Goal: Task Accomplishment & Management: Use online tool/utility

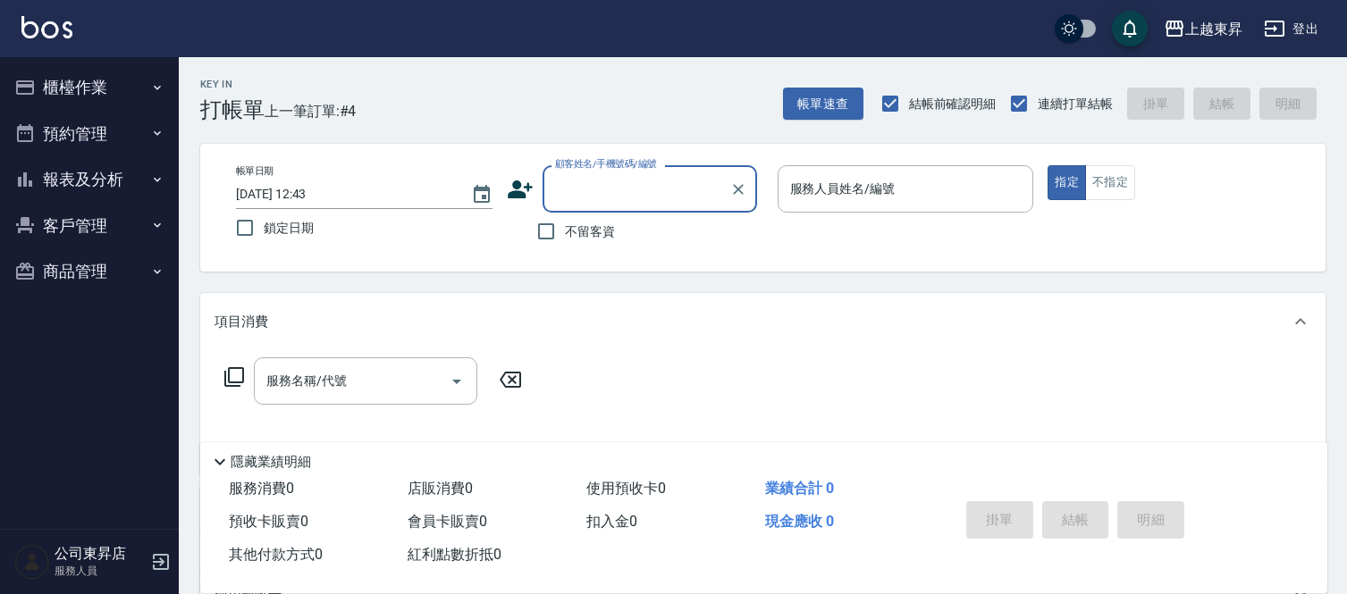
scroll to position [99, 0]
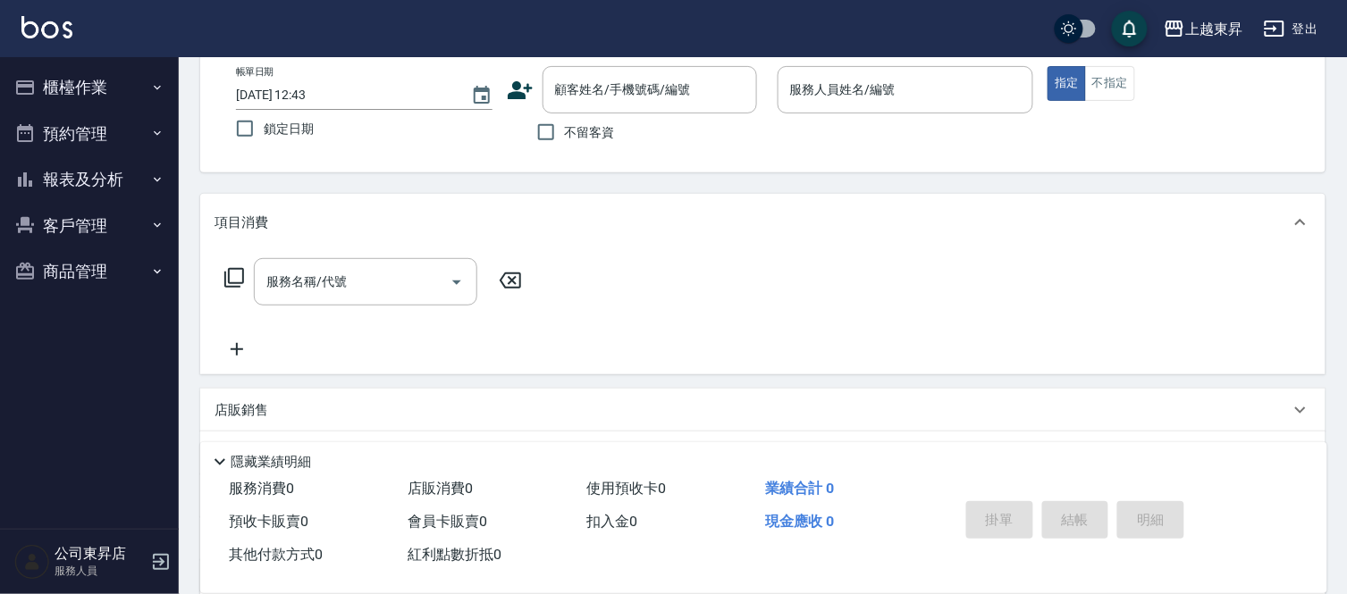
drag, startPoint x: 11, startPoint y: 459, endPoint x: 12, endPoint y: 489, distance: 29.5
click at [12, 489] on nav "櫃檯作業 打帳單 帳單列表 現金收支登錄 材料自購登錄 每日結帳 排班表 現場電腦打卡 預約管理 預約管理 單日預約紀錄 單週預約紀錄 報表及分析 報表目錄 …" at bounding box center [89, 293] width 179 height 472
drag, startPoint x: 10, startPoint y: 486, endPoint x: 0, endPoint y: 501, distance: 17.4
click at [4, 495] on nav "櫃檯作業 打帳單 帳單列表 現金收支登錄 材料自購登錄 每日結帳 排班表 現場電腦打卡 預約管理 預約管理 單日預約紀錄 單週預約紀錄 報表及分析 報表目錄 …" at bounding box center [89, 293] width 179 height 472
click at [222, 55] on div "上越東昇 登出" at bounding box center [673, 28] width 1347 height 57
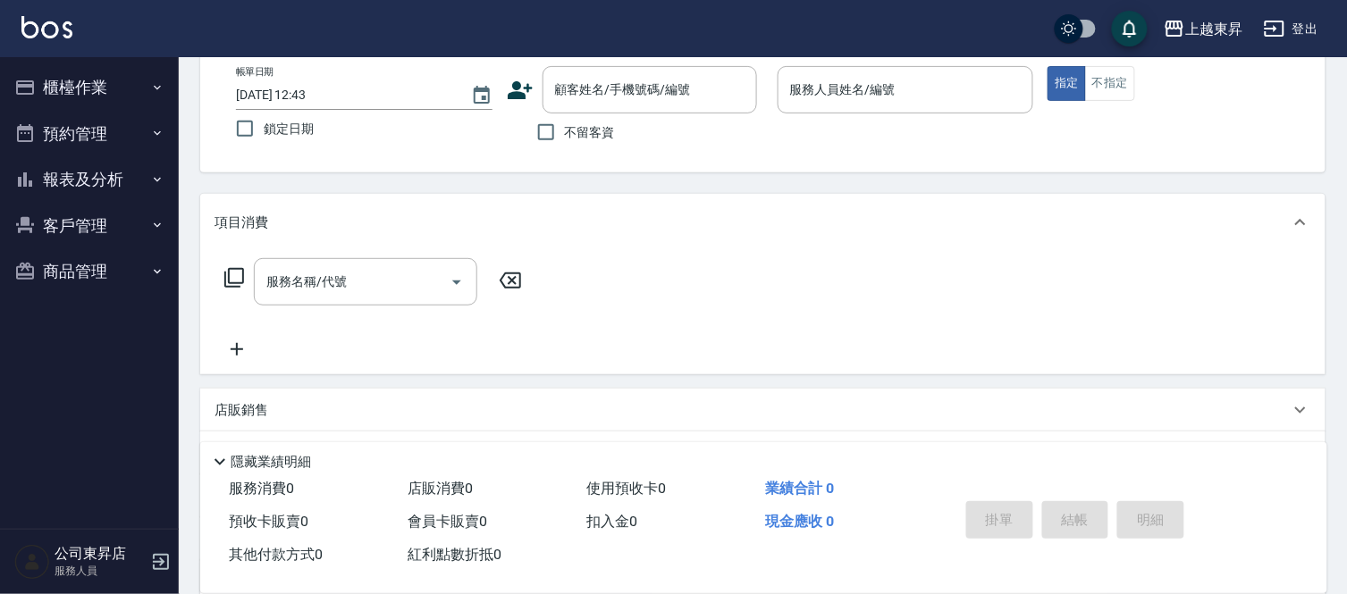
click at [222, 66] on div "帳單日期 [DATE] 12:43 鎖定日期 顧客姓名/手機號碼/編號 顧客姓名/手機號碼/編號 不留客資 服務人員姓名/編號 服務人員姓名/編號 指定 不指定" at bounding box center [762, 109] width 1125 height 128
click at [222, 73] on div "帳單日期 [DATE] 12:43 鎖定日期 顧客姓名/手機號碼/編號 顧客姓名/手機號碼/編號 不留客資 服務人員姓名/編號 服務人員姓名/編號 指定 不指定" at bounding box center [763, 108] width 1082 height 85
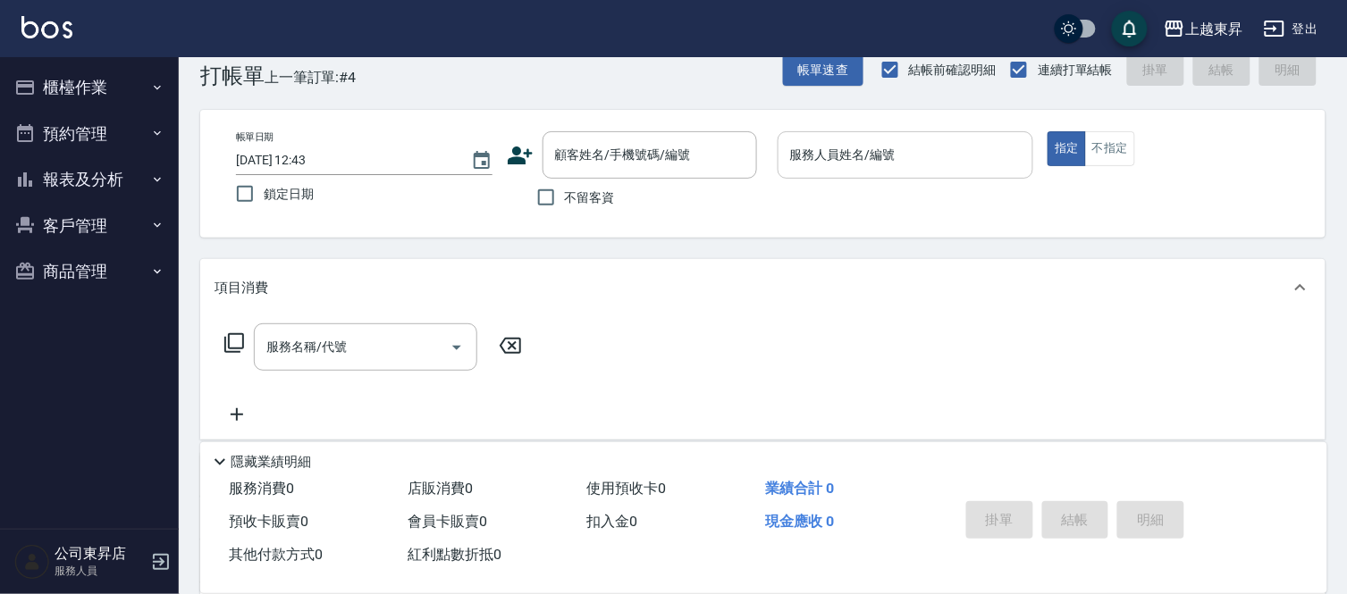
scroll to position [0, 0]
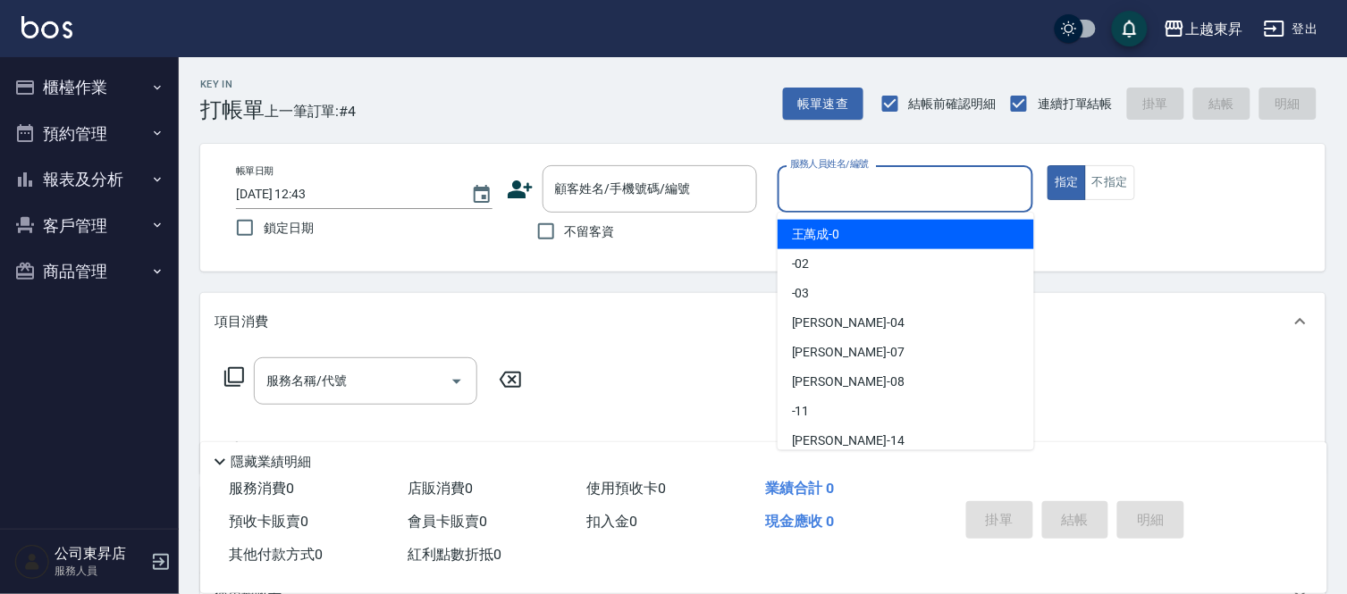
drag, startPoint x: 835, startPoint y: 181, endPoint x: 835, endPoint y: 236, distance: 54.5
click at [841, 189] on input "服務人員姓名/編號" at bounding box center [906, 188] width 240 height 31
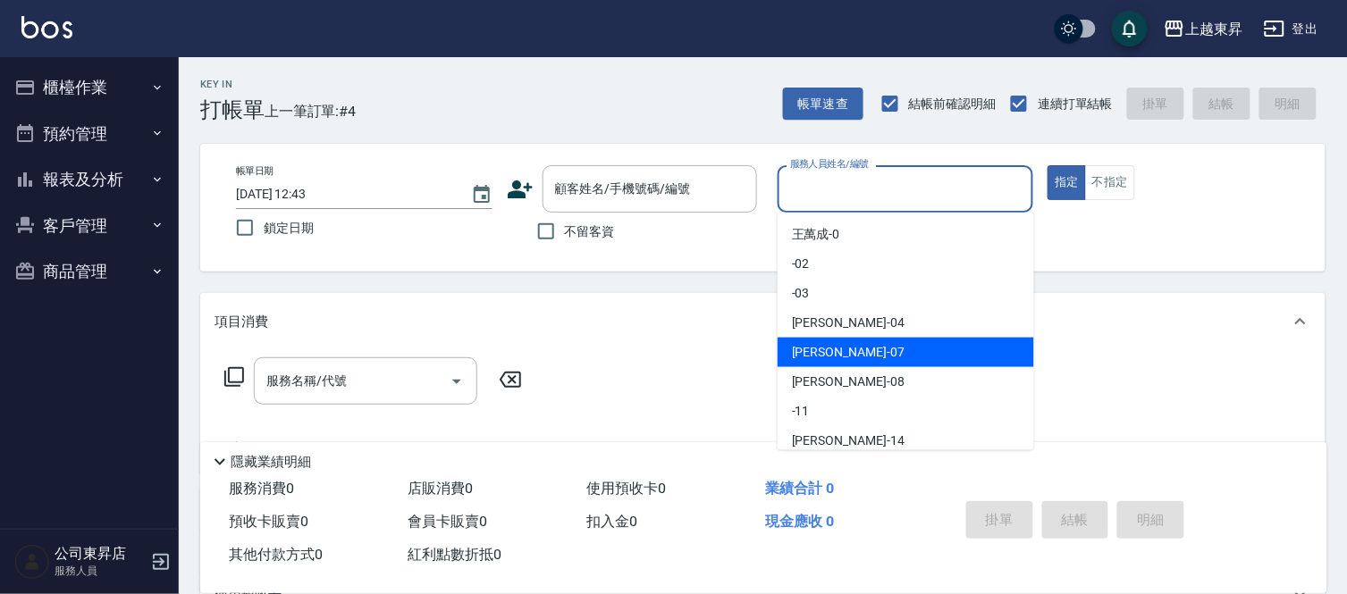
click at [801, 349] on span "[PERSON_NAME] -07" at bounding box center [848, 352] width 113 height 19
type input "[PERSON_NAME]-07"
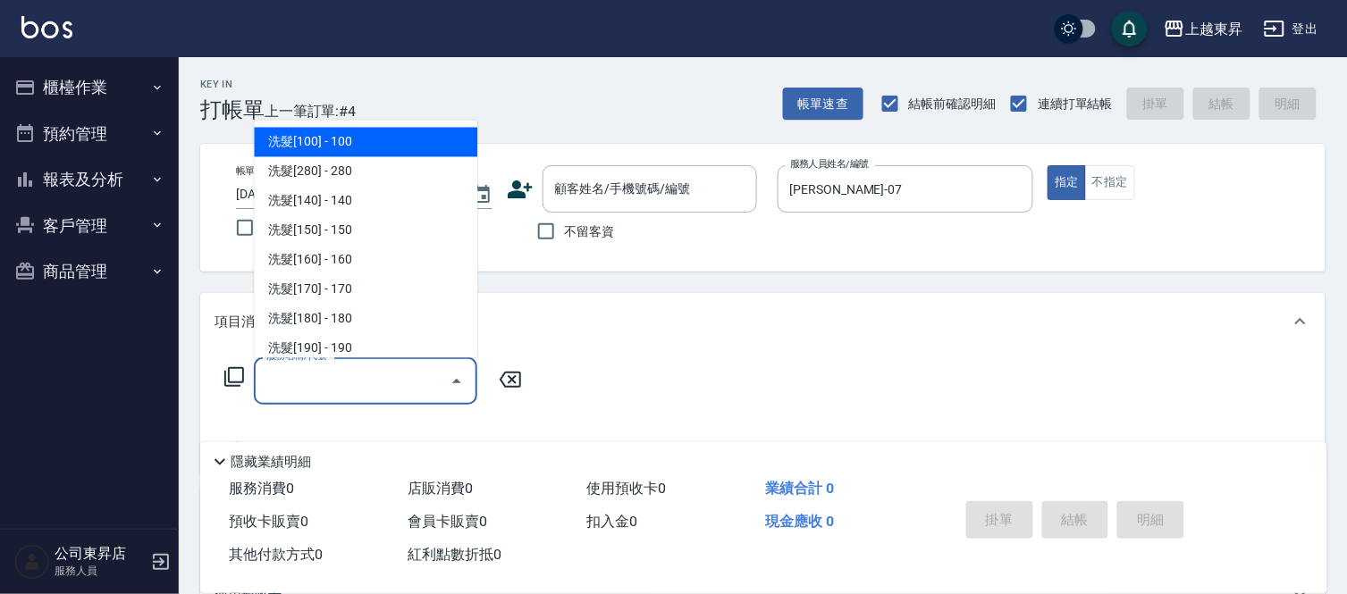
click at [296, 375] on input "服務名稱/代號" at bounding box center [352, 381] width 181 height 31
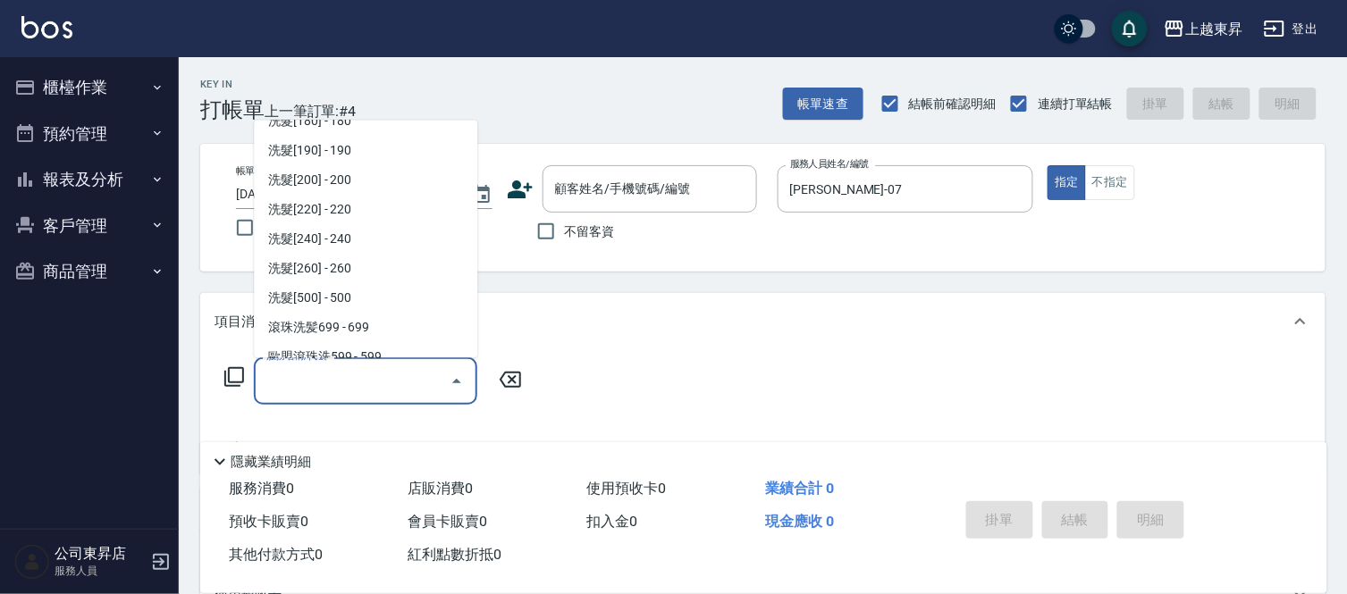
scroll to position [298, 0]
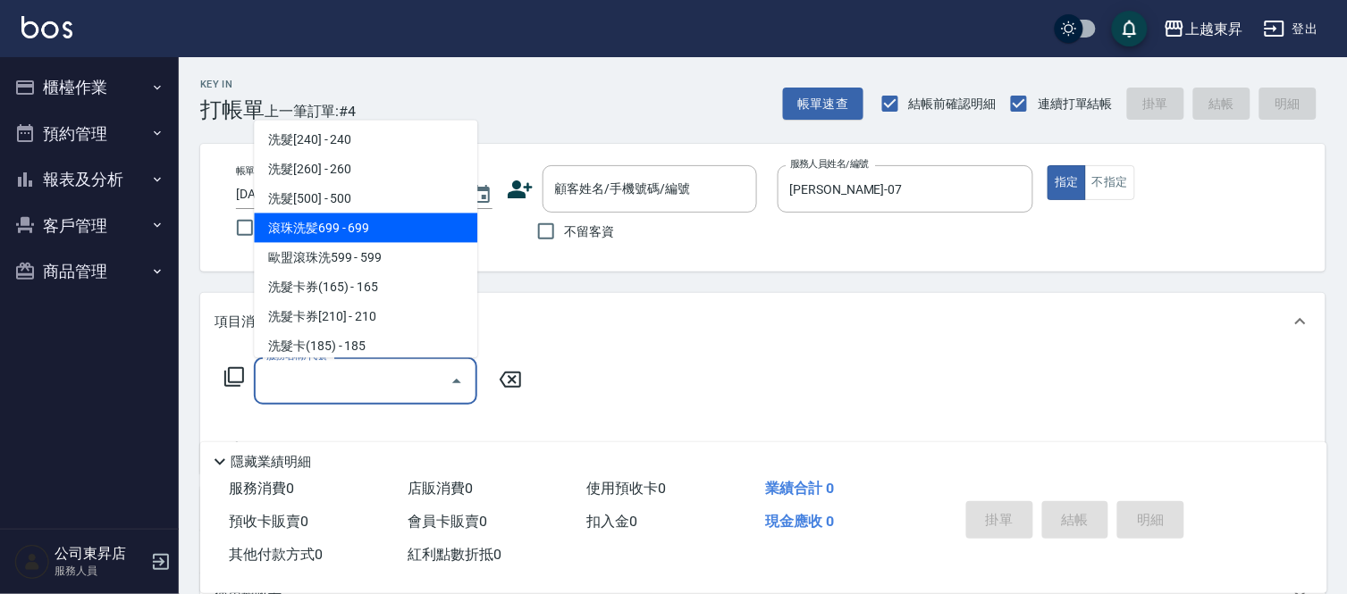
click at [349, 218] on span "滾珠洗髪699 - 699" at bounding box center [365, 228] width 223 height 29
type input "滾珠洗髪699(214)"
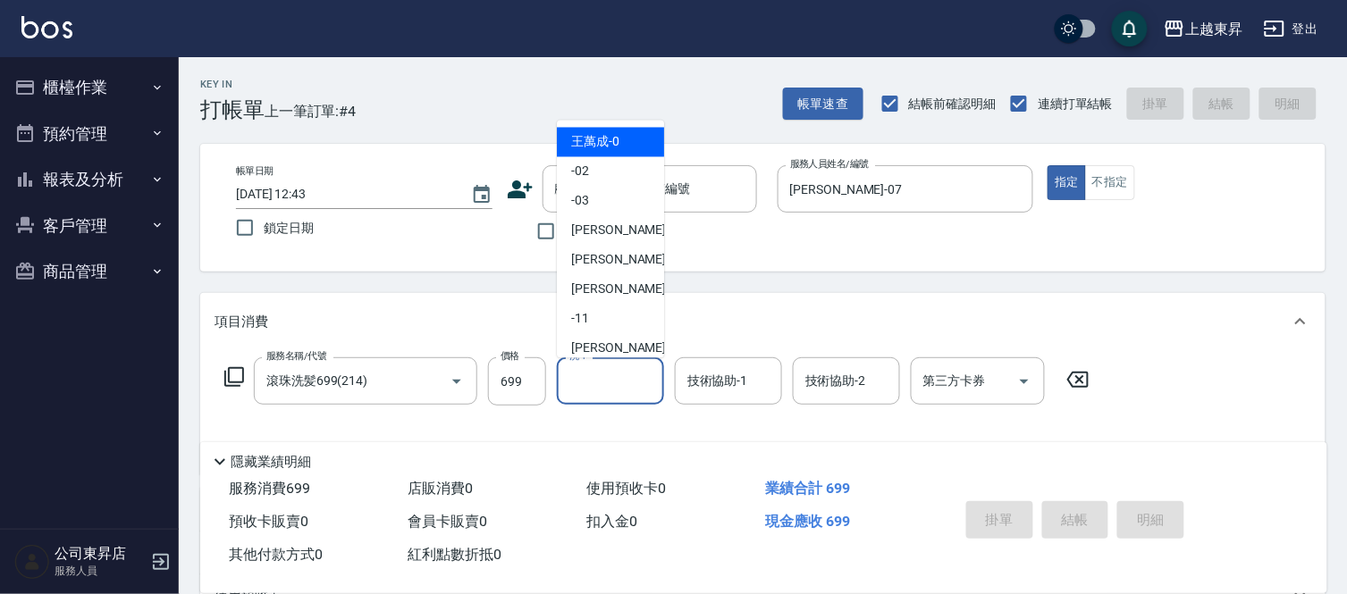
click at [594, 382] on input "洗-1" at bounding box center [610, 381] width 91 height 31
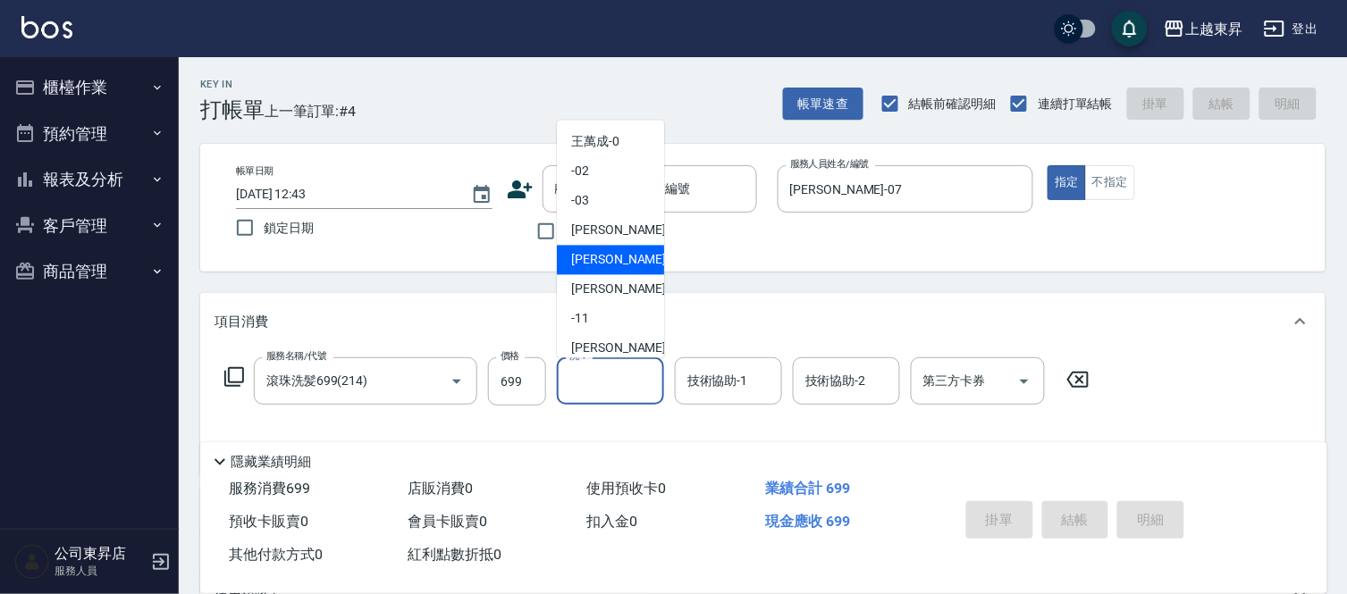
click at [585, 260] on span "[PERSON_NAME] -07" at bounding box center [627, 260] width 113 height 19
type input "[PERSON_NAME]-07"
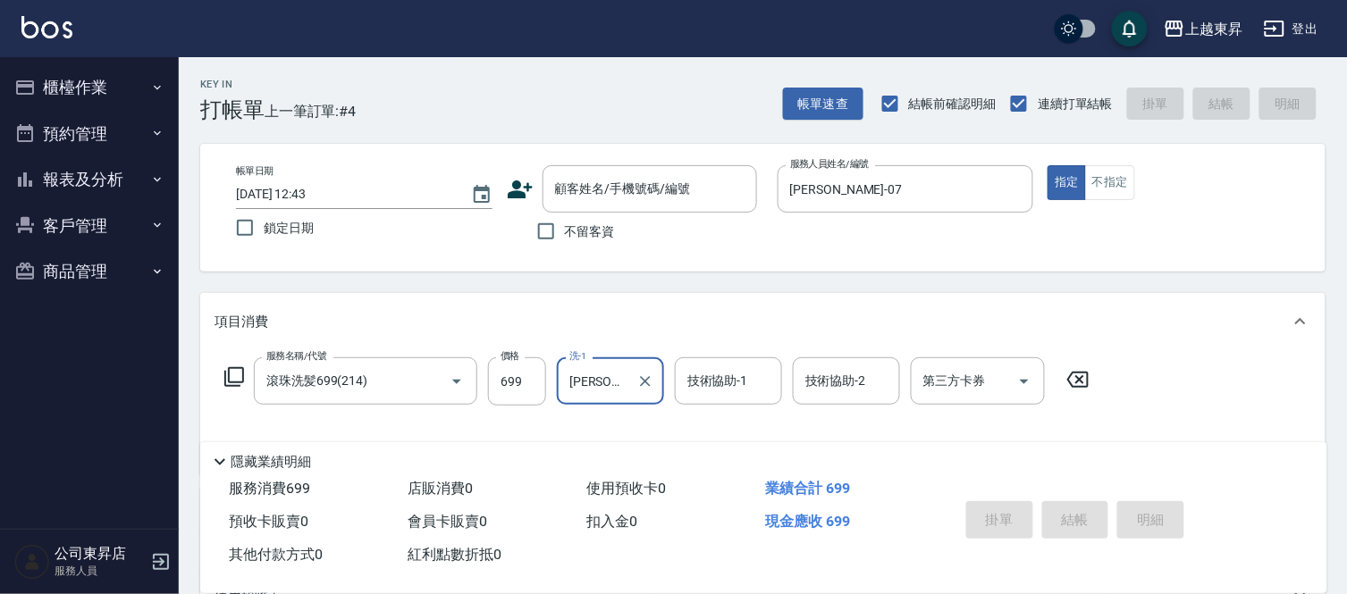
drag, startPoint x: 548, startPoint y: 224, endPoint x: 680, endPoint y: 353, distance: 184.6
click at [558, 236] on input "不留客資" at bounding box center [546, 232] width 38 height 38
checkbox input "true"
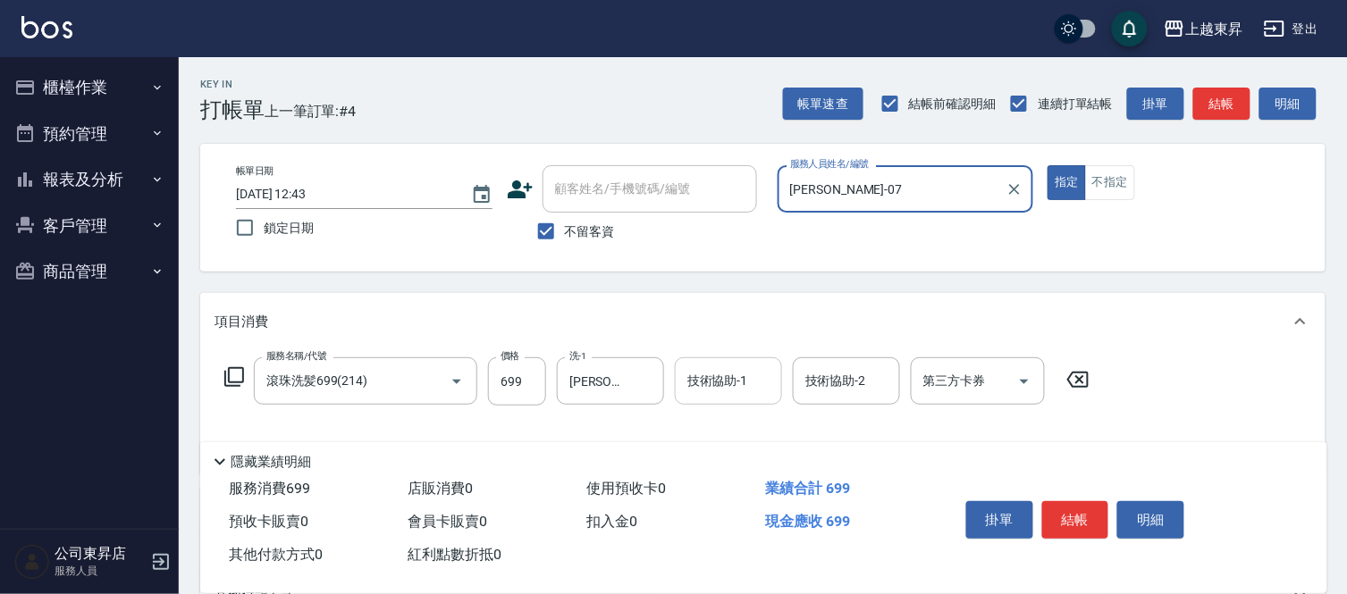
click at [710, 372] on input "技術協助-1" at bounding box center [728, 381] width 91 height 31
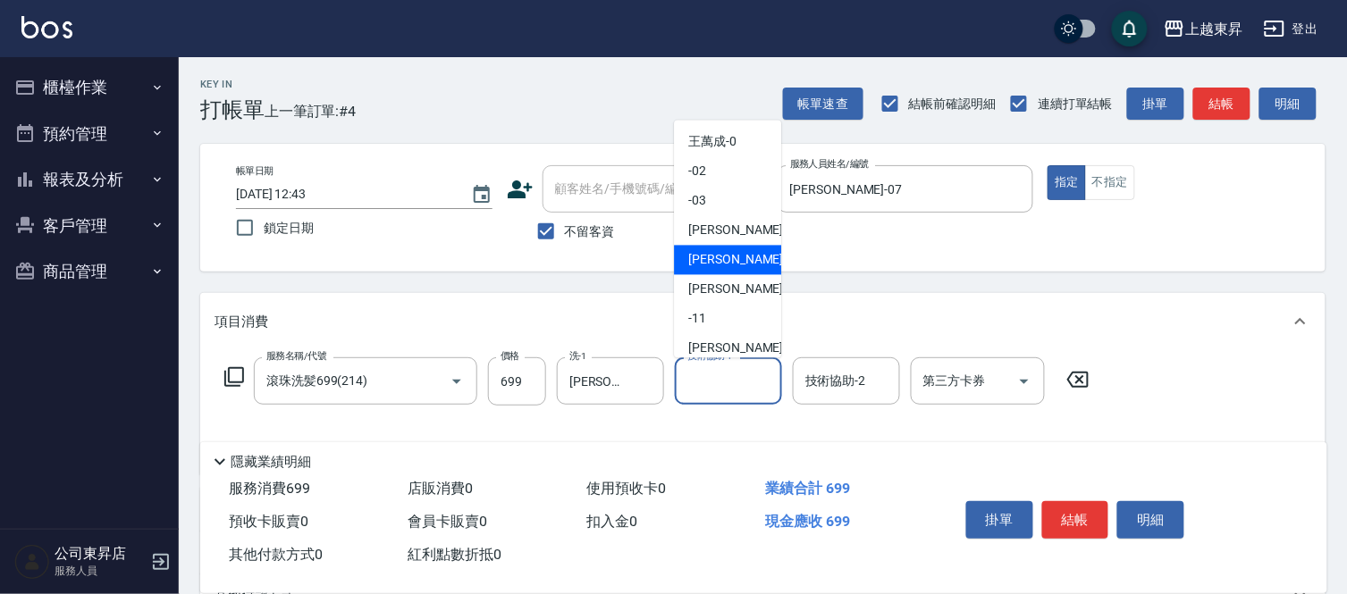
click at [699, 259] on span "[PERSON_NAME] -07" at bounding box center [744, 260] width 113 height 19
type input "[PERSON_NAME]-07"
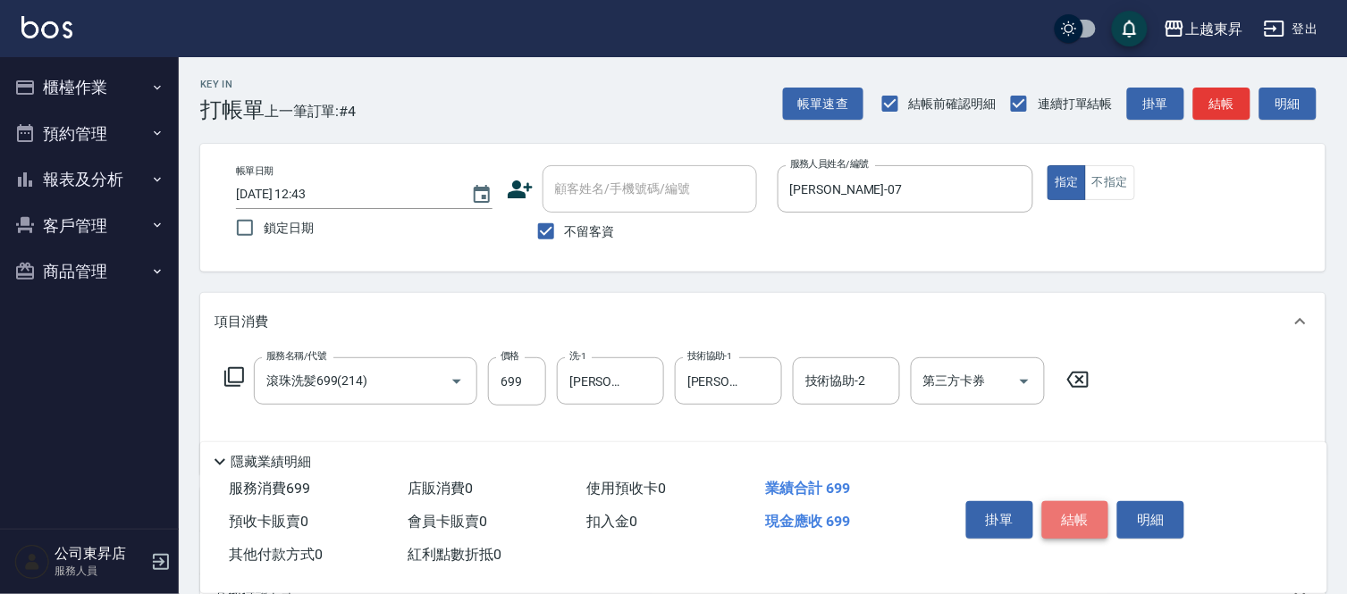
click at [1069, 518] on button "結帳" at bounding box center [1075, 520] width 67 height 38
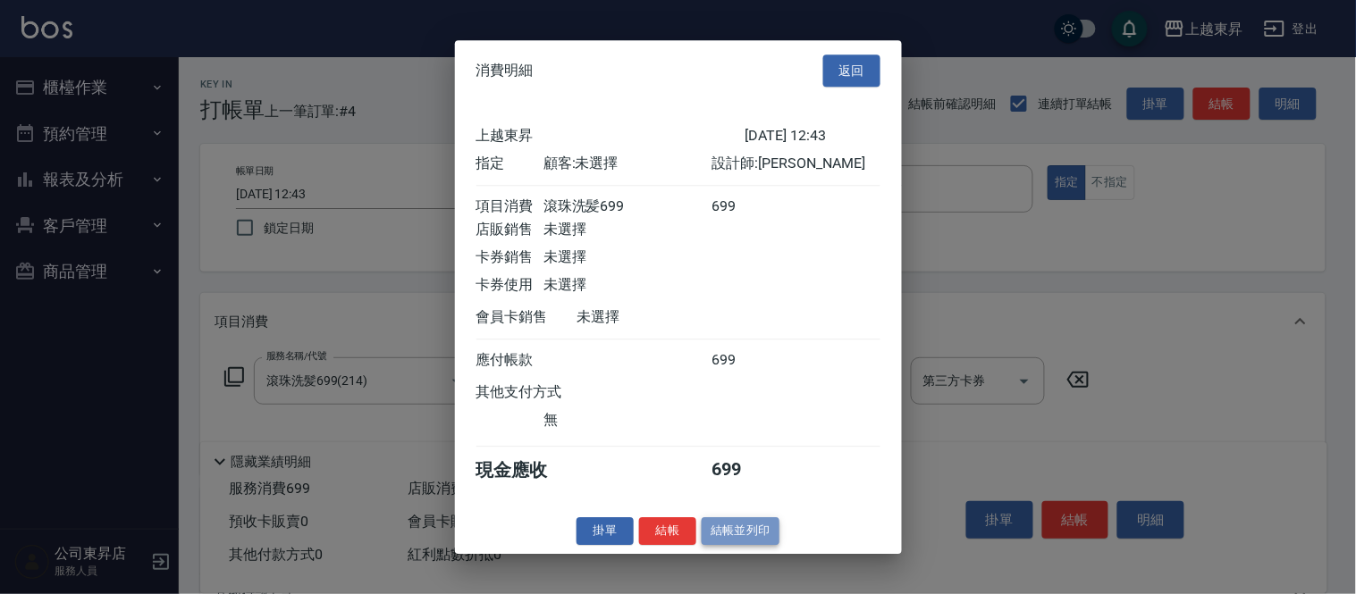
click at [740, 534] on button "結帳並列印" at bounding box center [741, 532] width 78 height 28
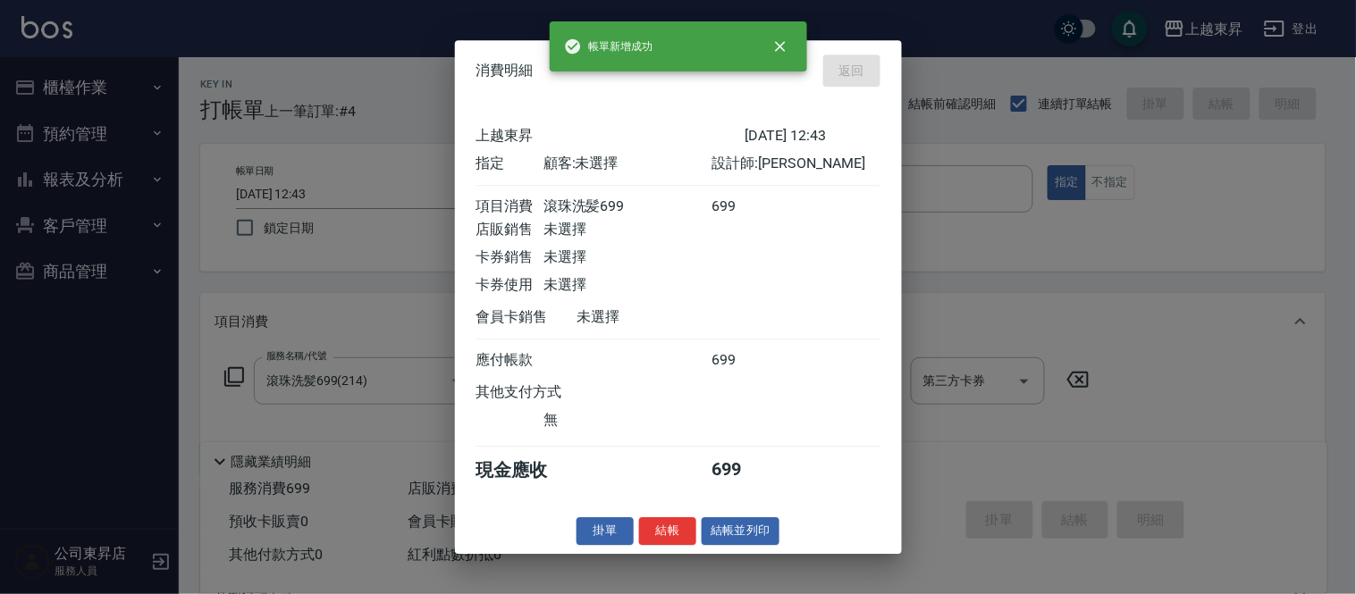
type input "[DATE] 14:37"
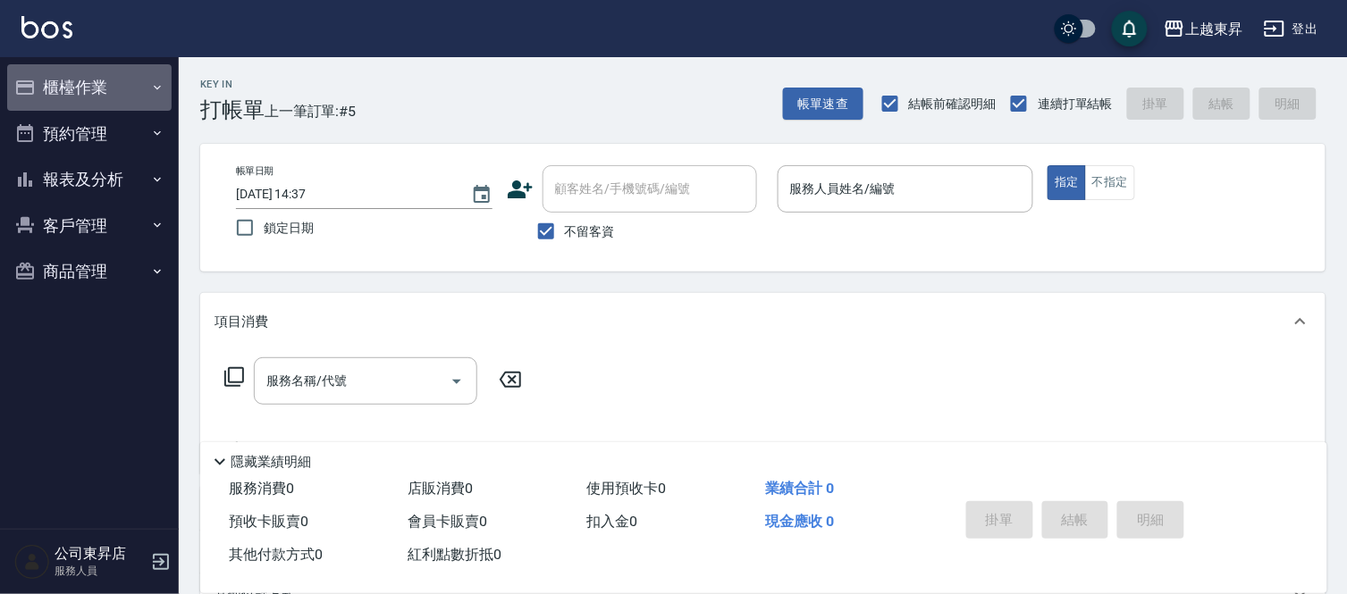
click at [154, 86] on icon "button" at bounding box center [157, 87] width 14 height 14
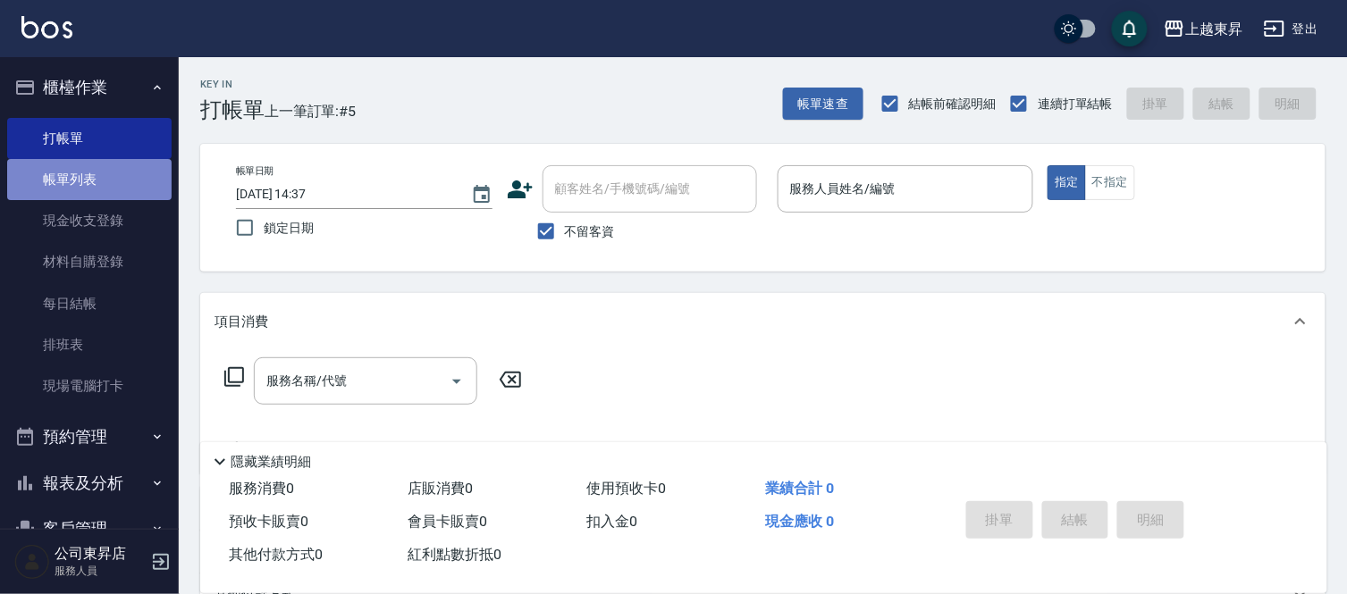
click at [123, 173] on link "帳單列表" at bounding box center [89, 179] width 164 height 41
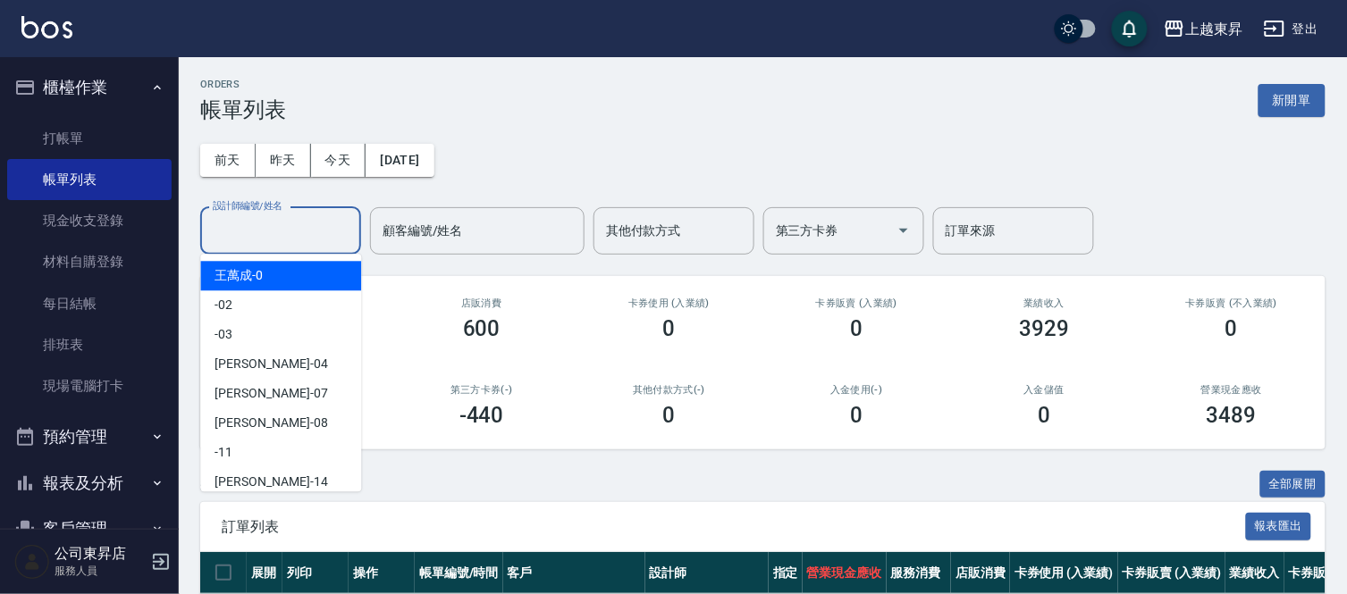
click at [263, 229] on input "設計師編號/姓名" at bounding box center [280, 230] width 145 height 31
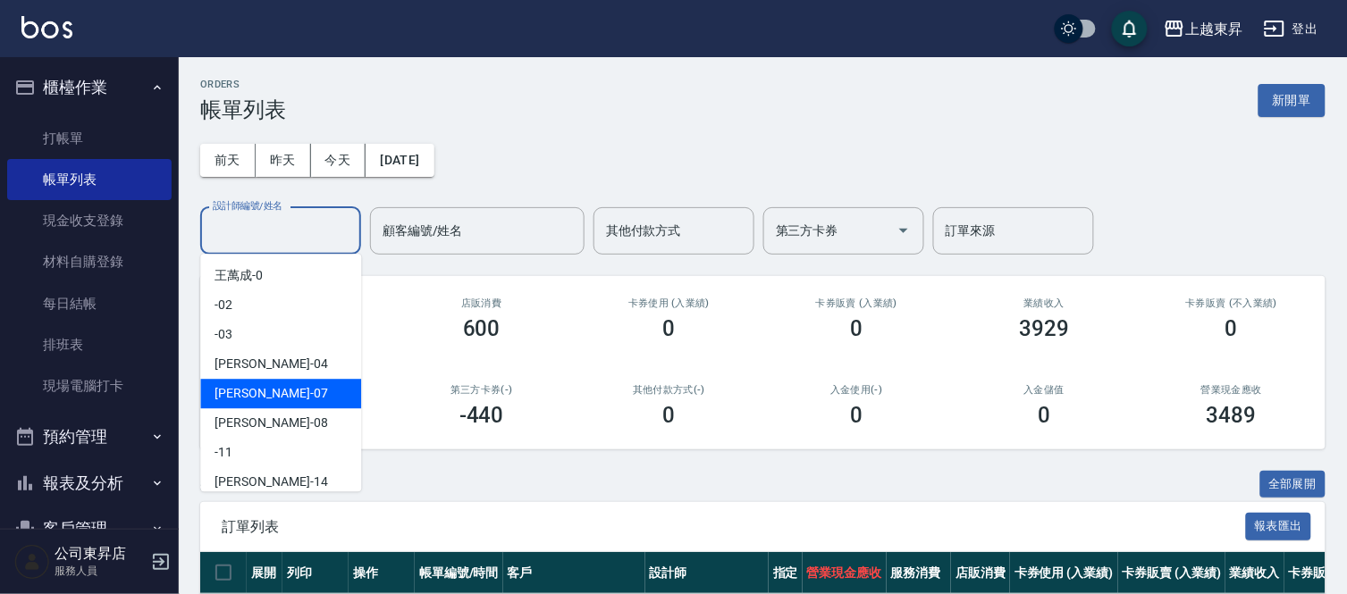
click at [239, 390] on span "[PERSON_NAME] -07" at bounding box center [271, 393] width 113 height 19
type input "[PERSON_NAME]-07"
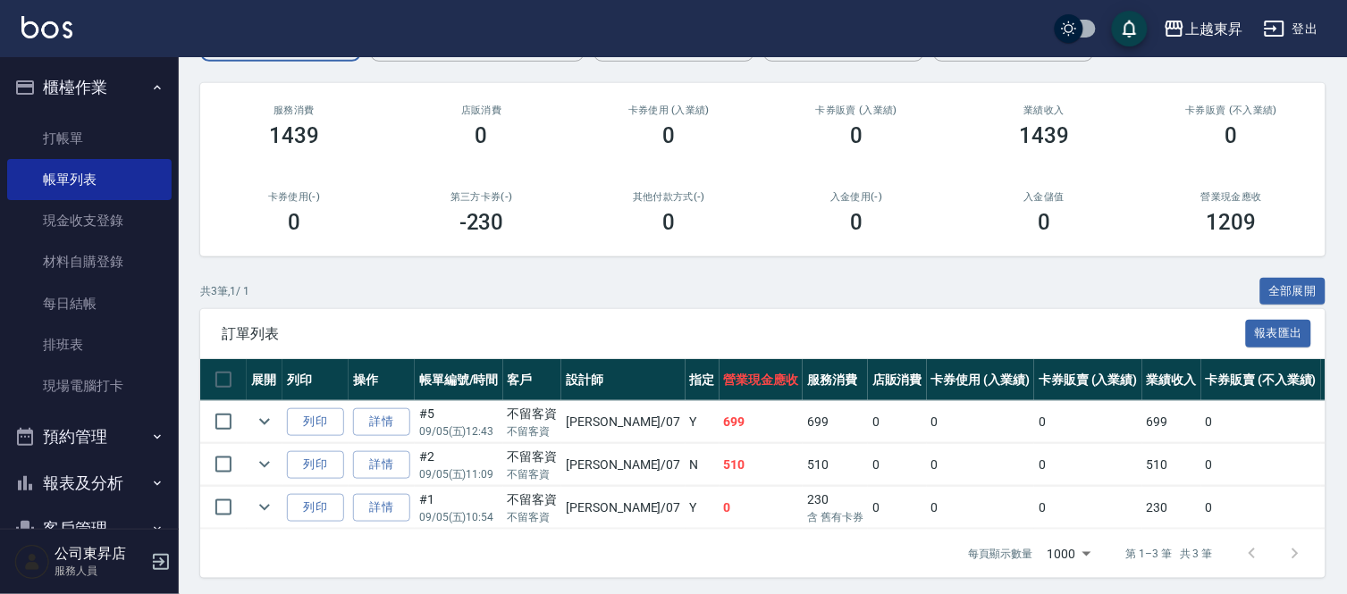
scroll to position [213, 0]
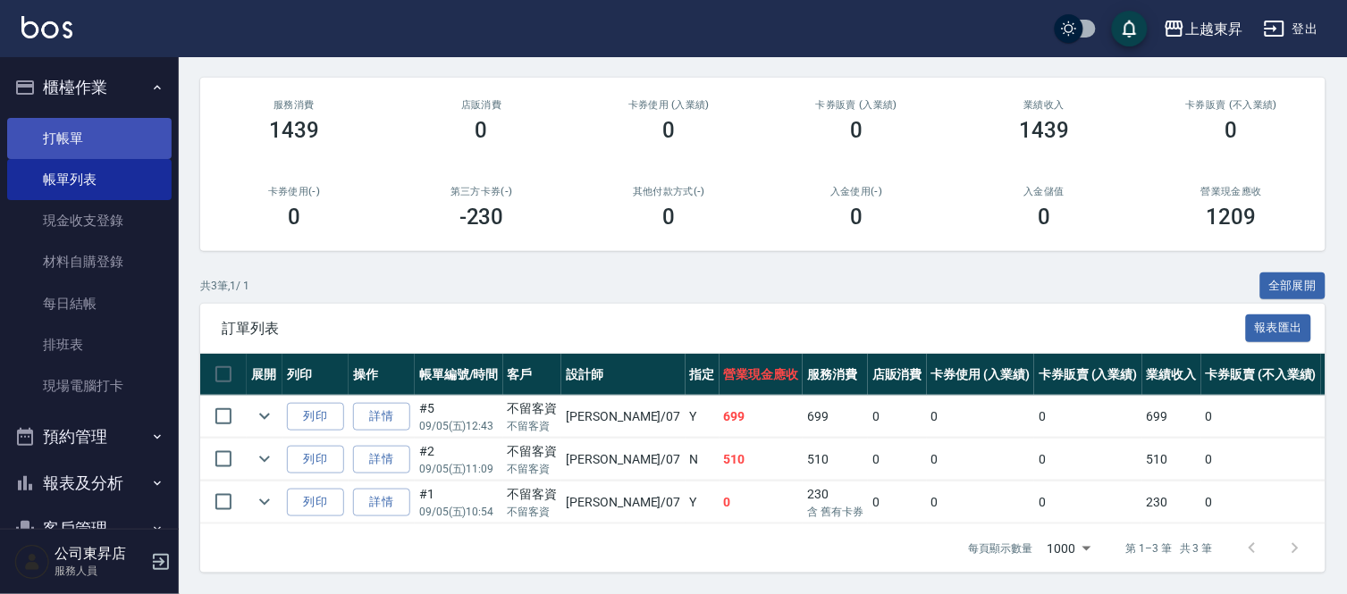
click at [60, 134] on link "打帳單" at bounding box center [89, 138] width 164 height 41
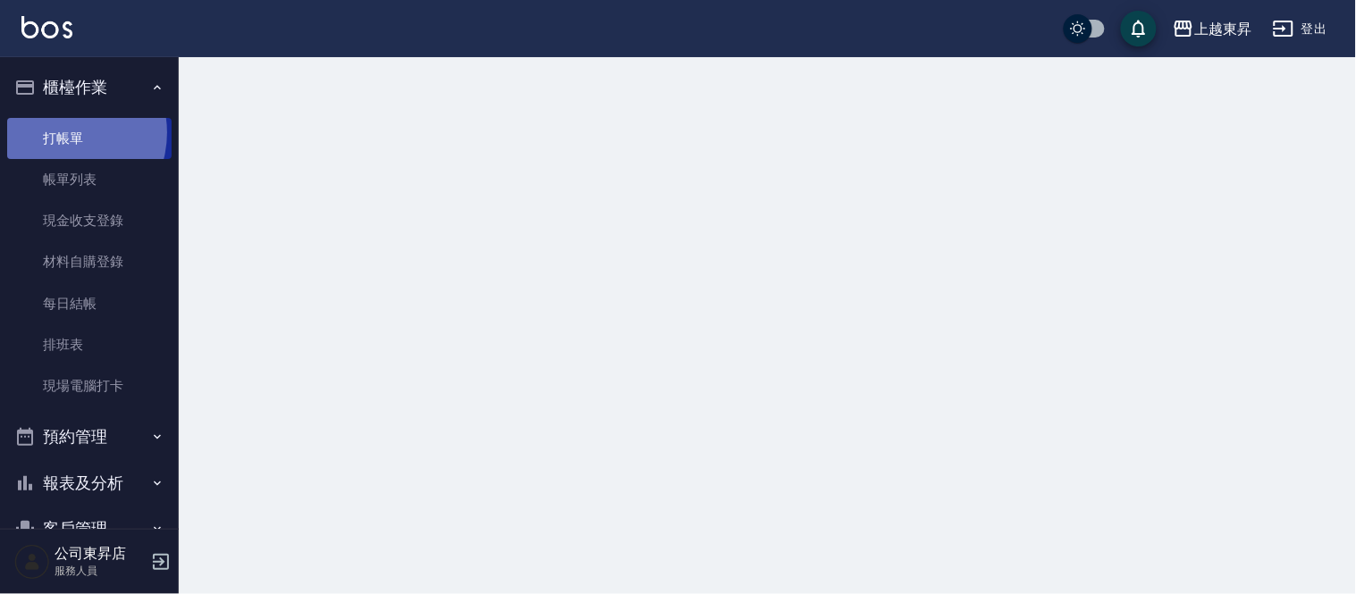
drag, startPoint x: 59, startPoint y: 132, endPoint x: 38, endPoint y: 100, distance: 38.7
click at [56, 132] on link "打帳單" at bounding box center [89, 138] width 164 height 41
